Goal: Task Accomplishment & Management: Use online tool/utility

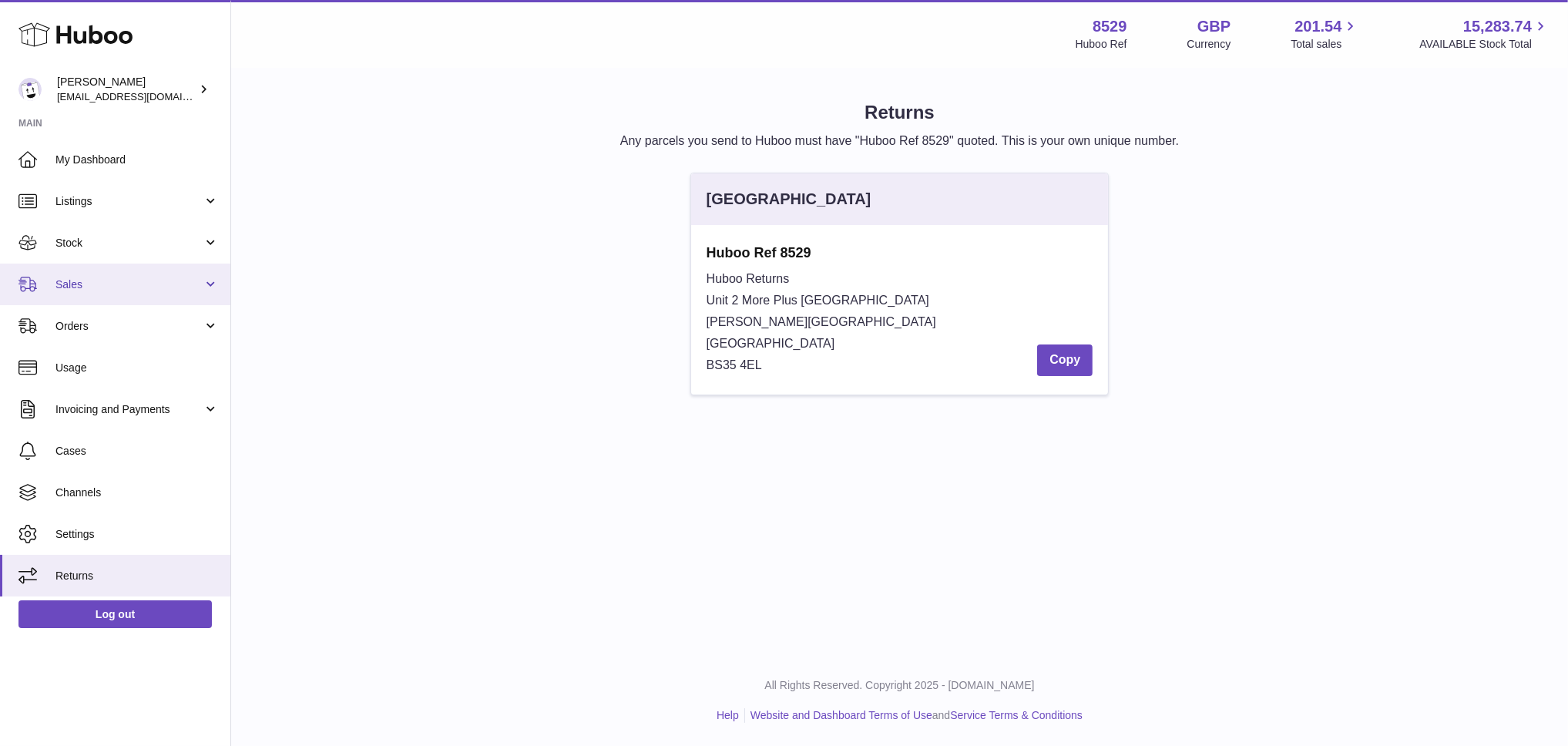
click at [90, 289] on span "Sales" at bounding box center [129, 285] width 147 height 14
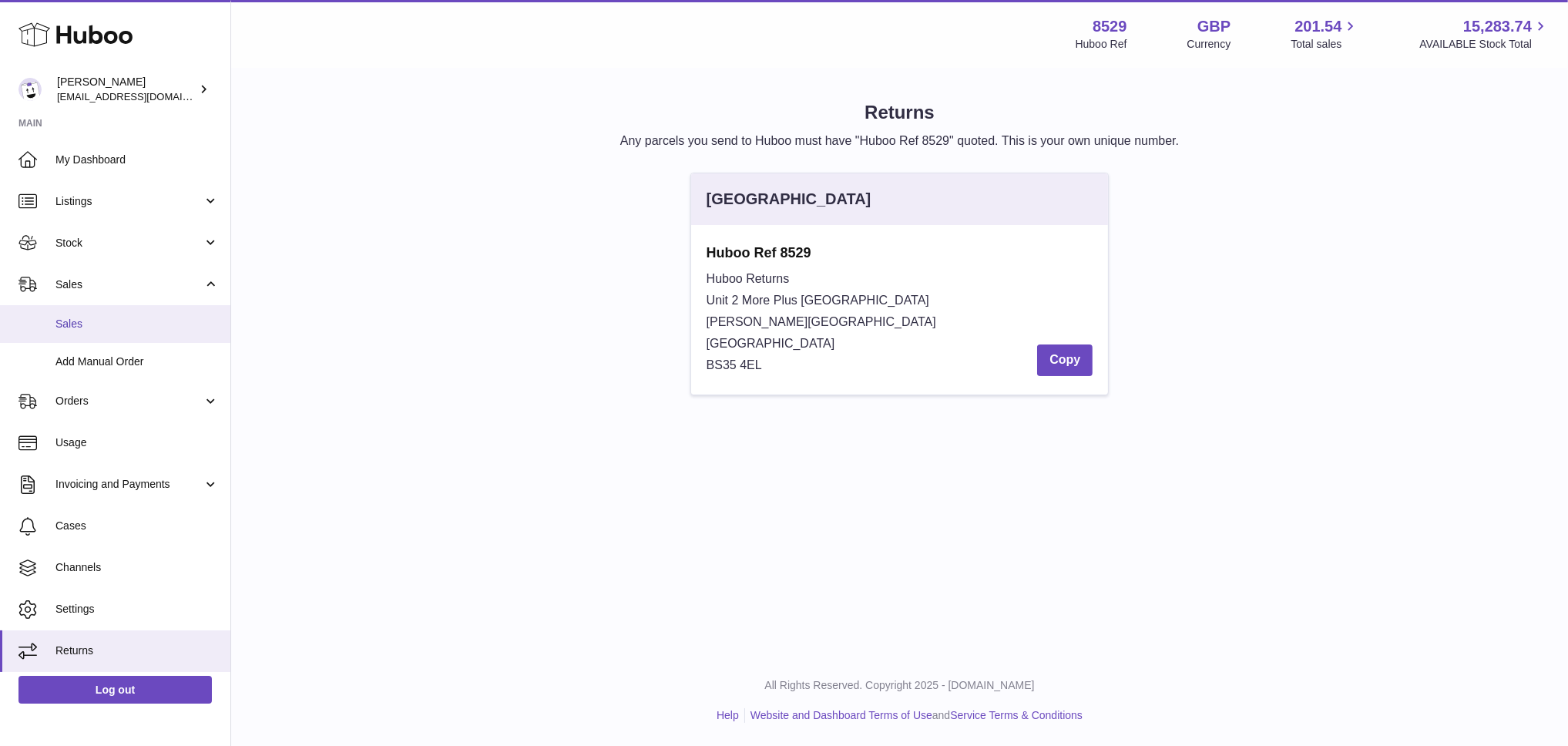
click at [91, 317] on span "Sales" at bounding box center [137, 324] width 163 height 14
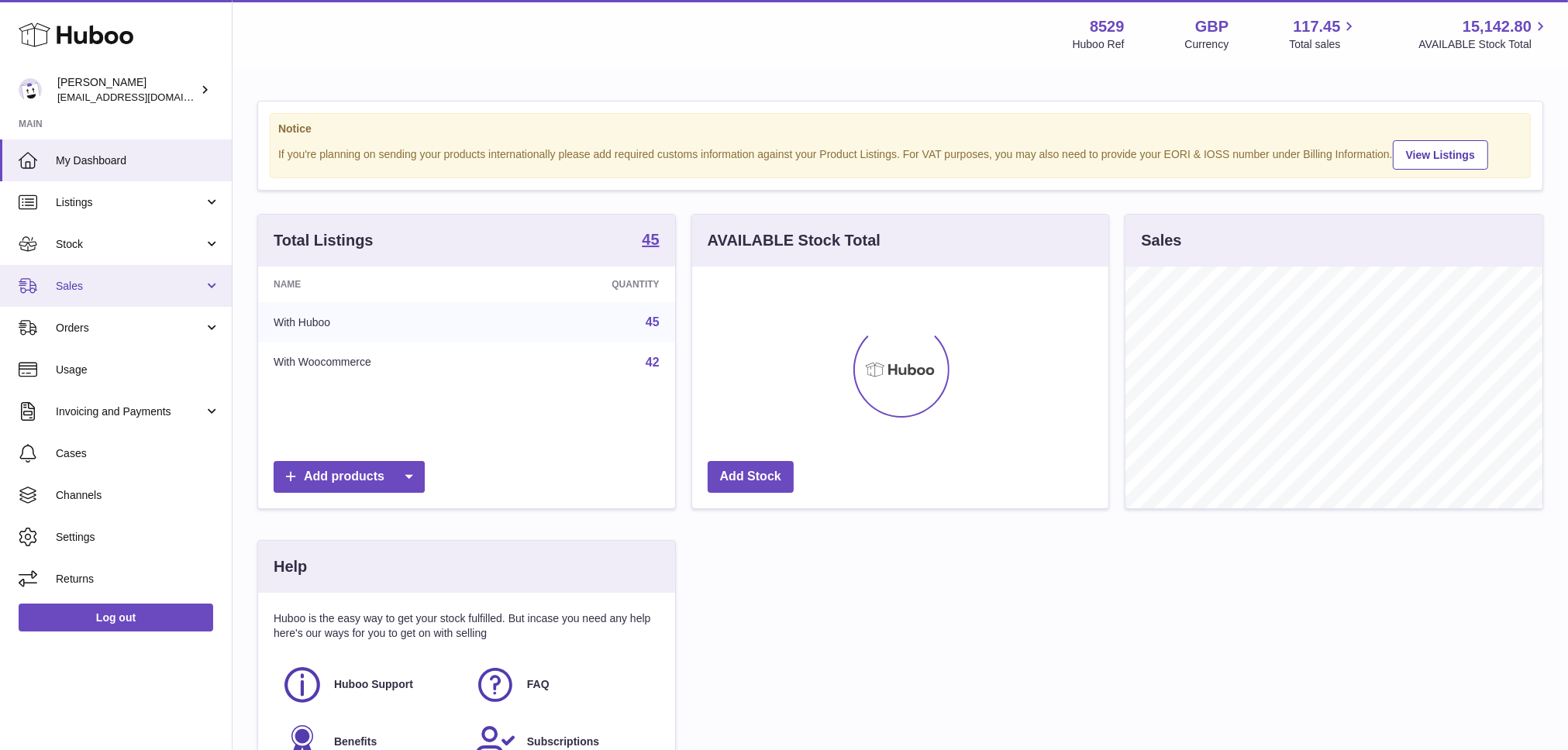
scroll to position [242, 416]
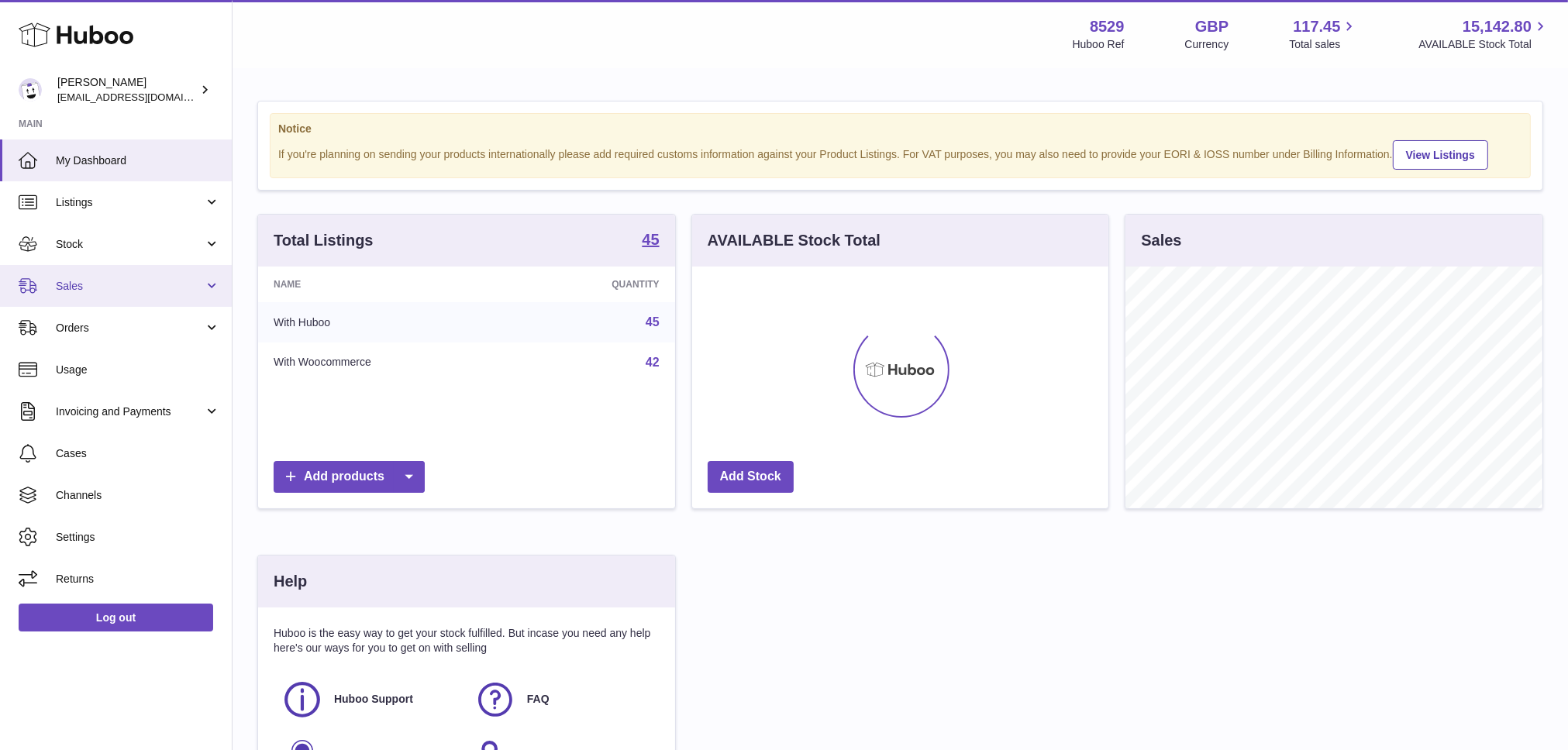
click at [98, 290] on span "Sales" at bounding box center [129, 286] width 148 height 14
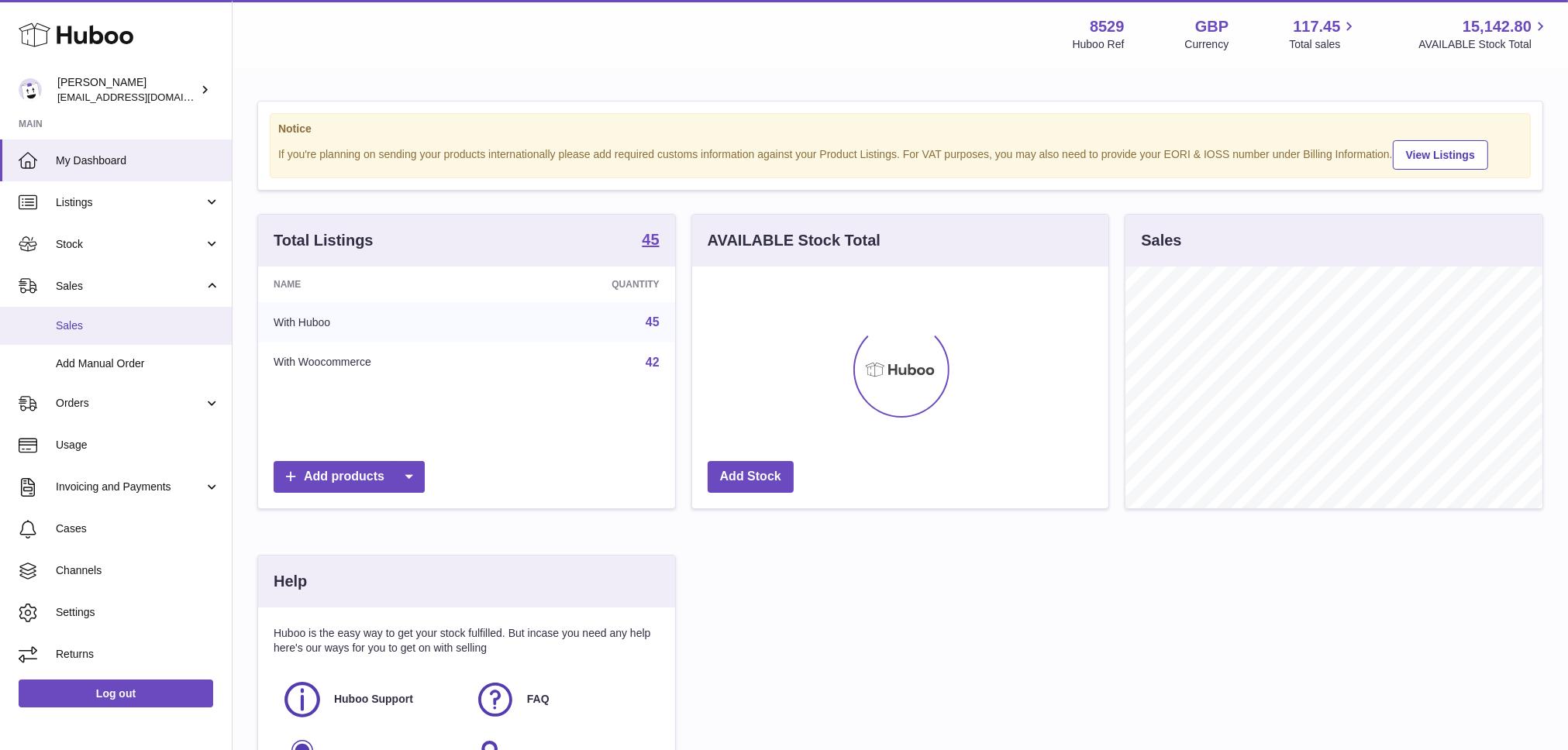
click at [94, 338] on link "Sales" at bounding box center [116, 326] width 232 height 38
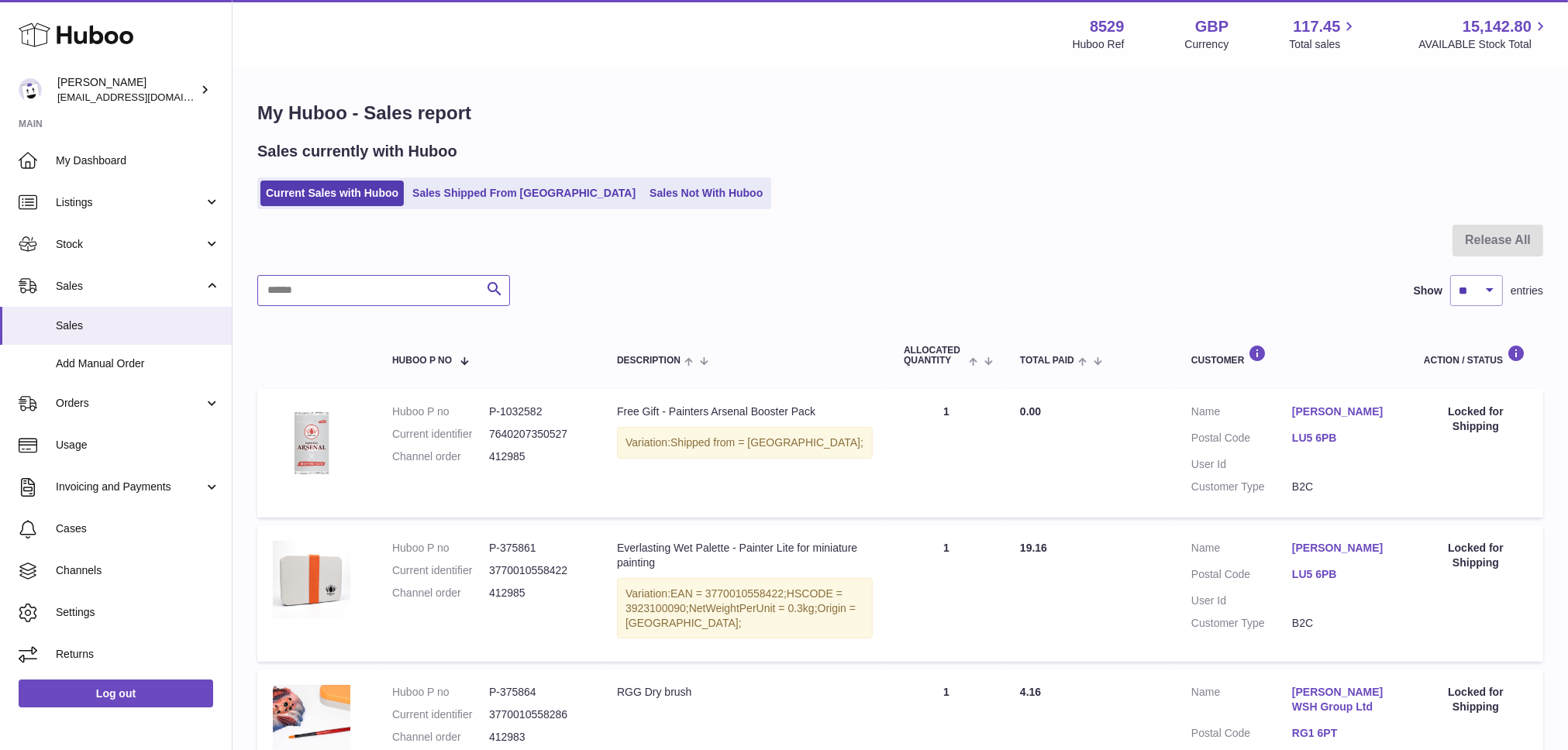
click at [336, 280] on input "text" at bounding box center [383, 290] width 253 height 31
type input "*"
